Goal: Transaction & Acquisition: Purchase product/service

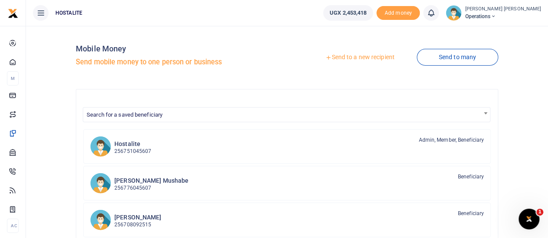
click at [350, 60] on link "Send to a new recipient" at bounding box center [359, 58] width 113 height 16
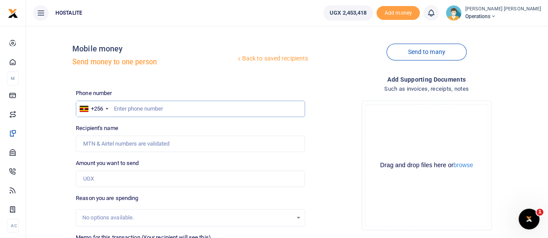
click at [132, 110] on input "text" at bounding box center [190, 109] width 229 height 16
type input "0704530575"
type input "Dickson Mushabe"
type input "1,205,000"
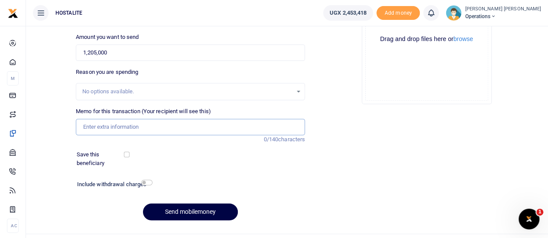
scroll to position [134, 0]
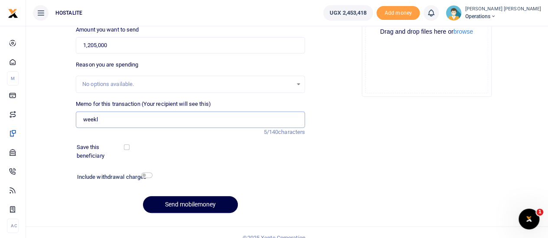
type input "Weekly expenses"
click at [145, 176] on input "checkbox" at bounding box center [146, 176] width 11 height 6
checkbox input "true"
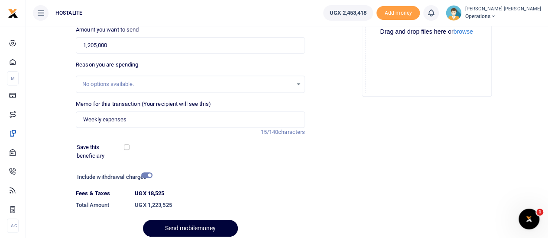
click at [187, 226] on button "Send mobilemoney" at bounding box center [190, 228] width 95 height 17
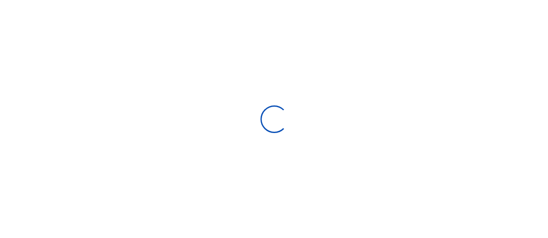
scroll to position [134, 0]
select select "Loading bundles"
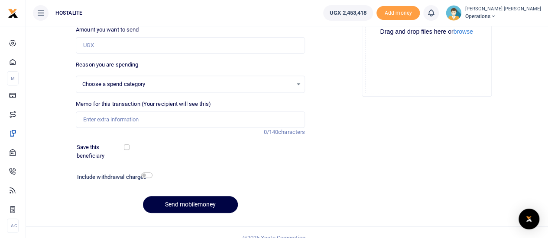
select select
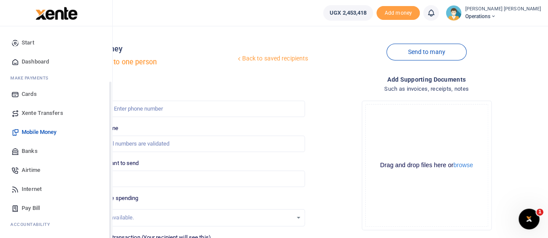
scroll to position [70, 0]
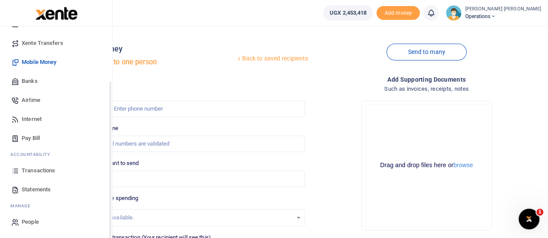
click at [109, 219] on div "Start Dashboard M ake Payments Cards Xente Transfers Mobile Money Banks Airtime…" at bounding box center [56, 97] width 112 height 283
click at [53, 170] on span "Transactions" at bounding box center [38, 171] width 33 height 9
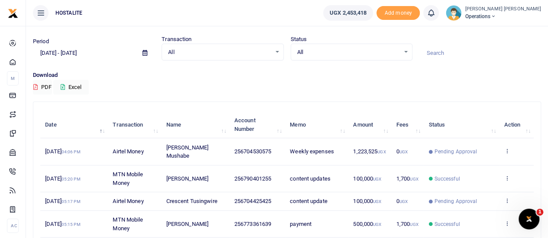
scroll to position [20, 0]
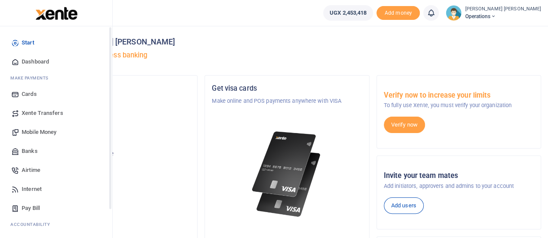
scroll to position [70, 0]
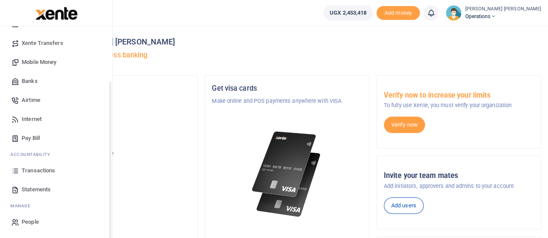
click at [110, 225] on div "Start Dashboard M ake Payments Cards Xente Transfers Mobile Money Banks Airtime…" at bounding box center [56, 97] width 112 height 283
click at [33, 168] on span "Transactions" at bounding box center [38, 171] width 33 height 9
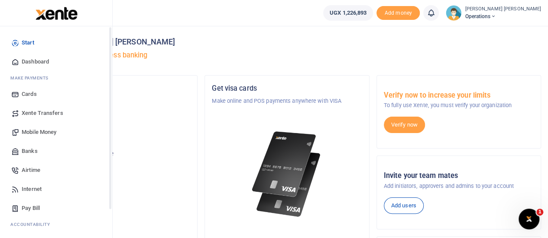
scroll to position [70, 0]
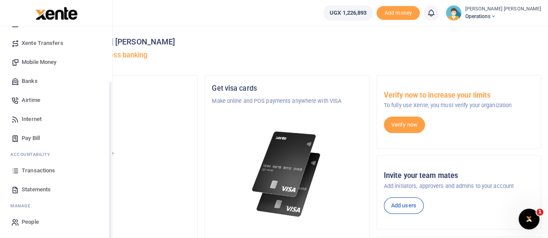
click at [110, 225] on div "Start Dashboard M ake Payments Cards Xente Transfers Mobile Money Banks Airtime…" at bounding box center [56, 97] width 112 height 283
click at [29, 170] on span "Transactions" at bounding box center [38, 171] width 33 height 9
